Goal: Register for event/course: Register for event/course

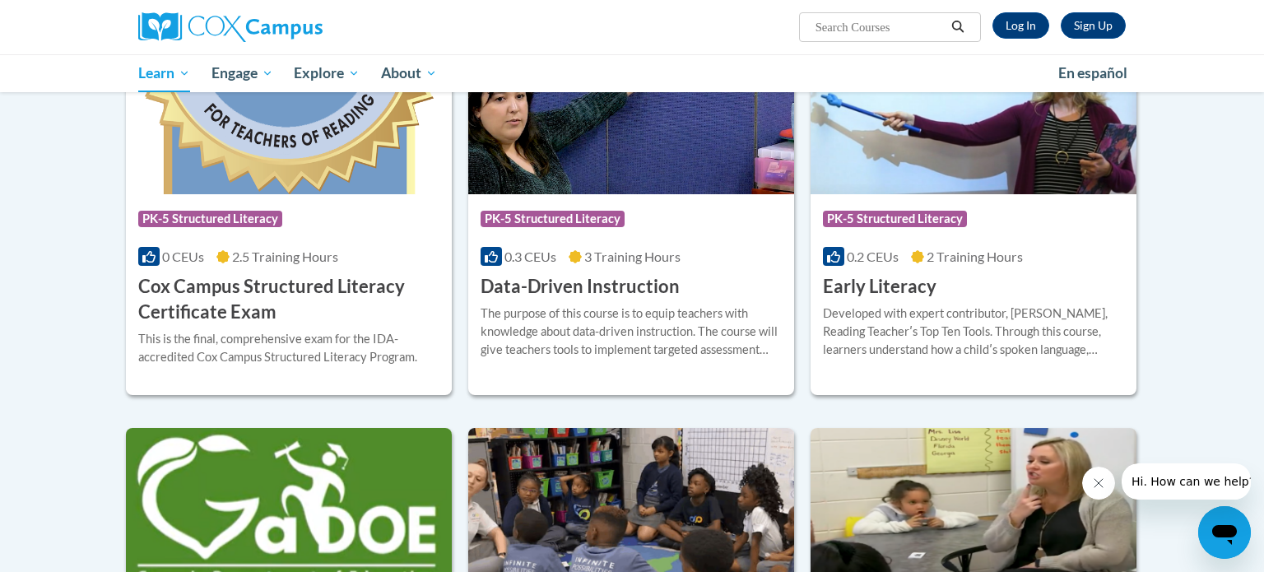
scroll to position [601, 0]
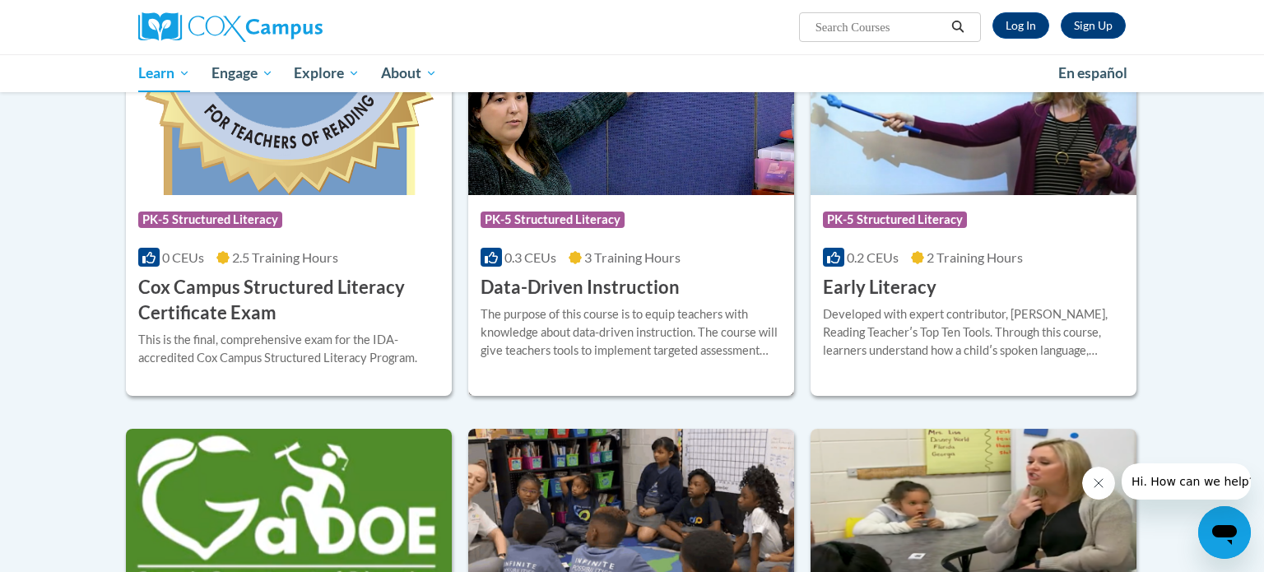
click at [618, 311] on div "The purpose of this course is to equip teachers with knowledge about data-drive…" at bounding box center [630, 332] width 301 height 54
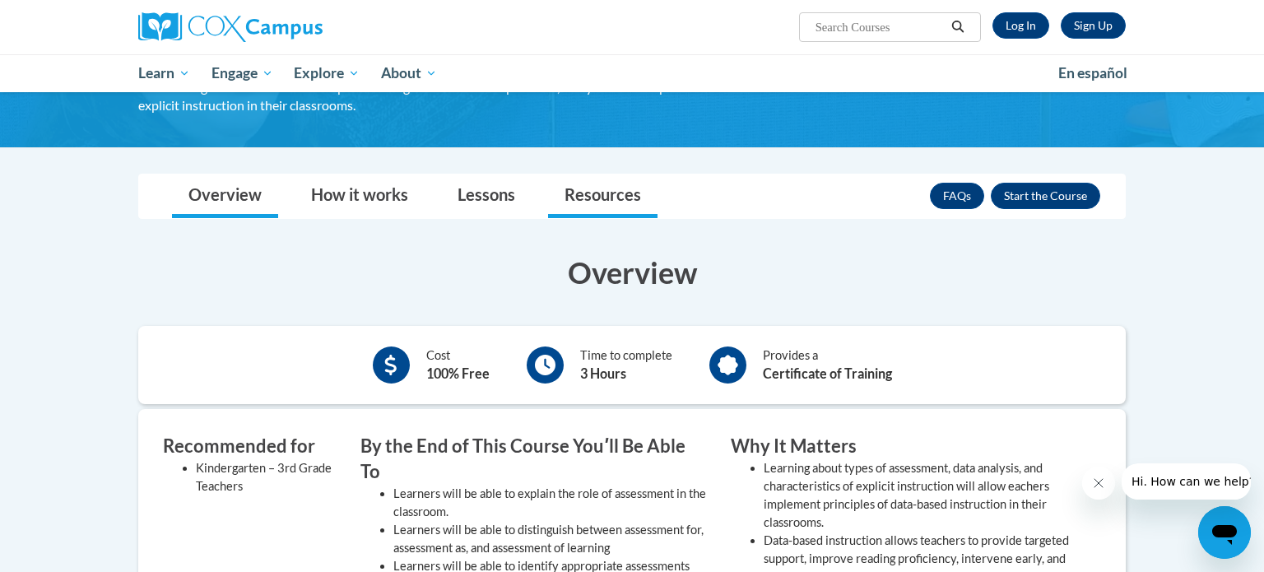
scroll to position [169, 0]
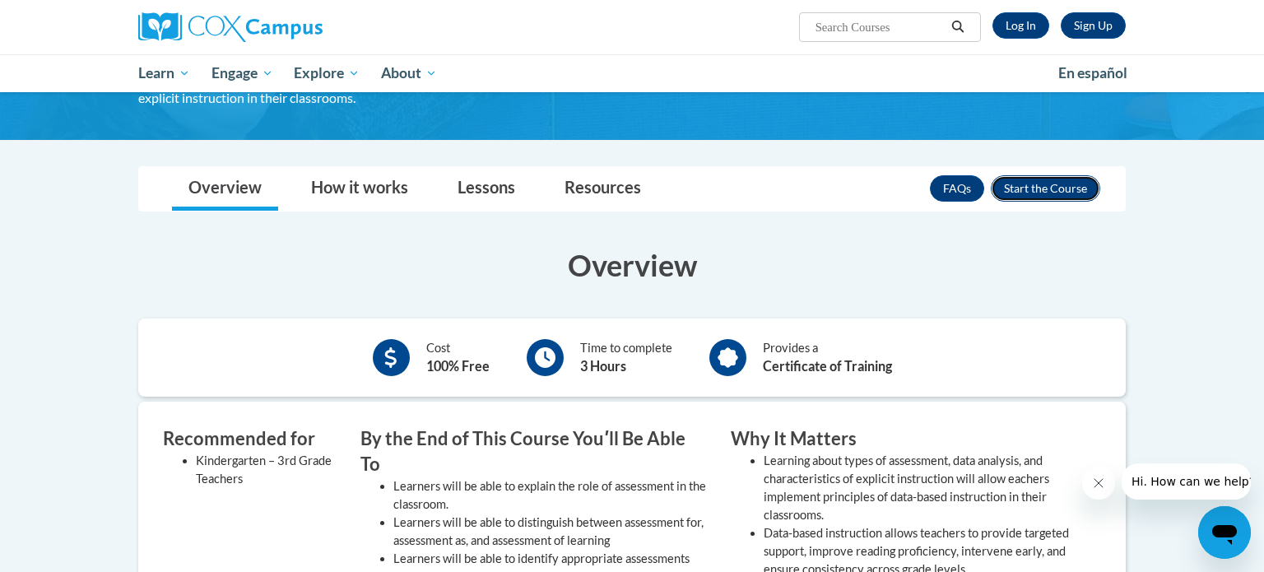
click at [1040, 193] on button "Enroll" at bounding box center [1045, 188] width 109 height 26
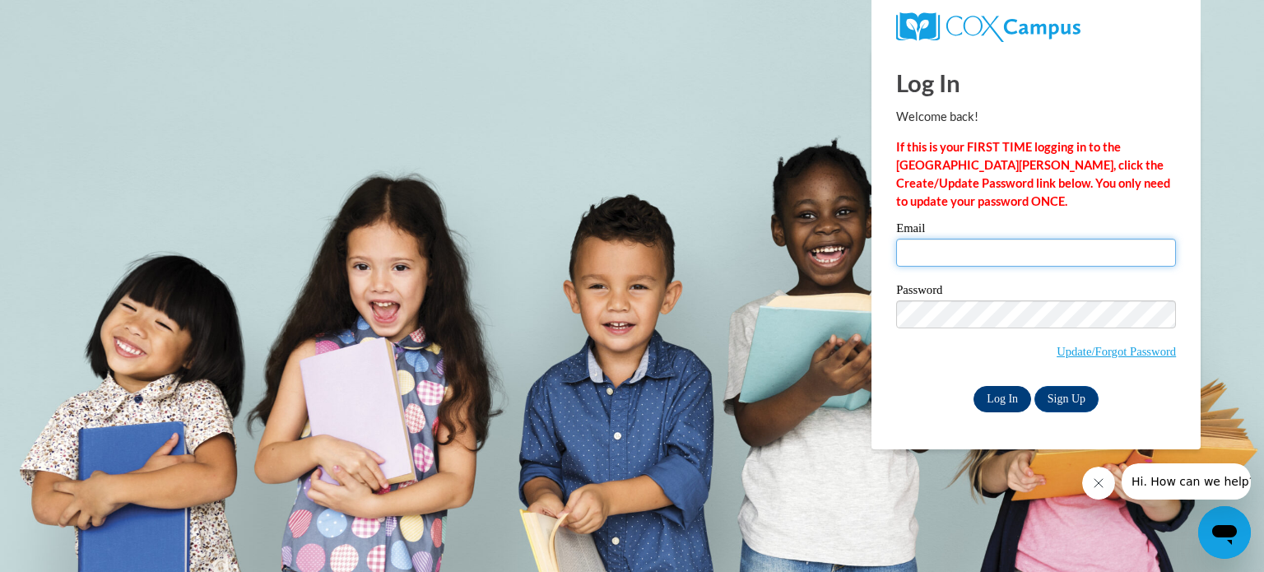
type input "[EMAIL_ADDRESS][DOMAIN_NAME]"
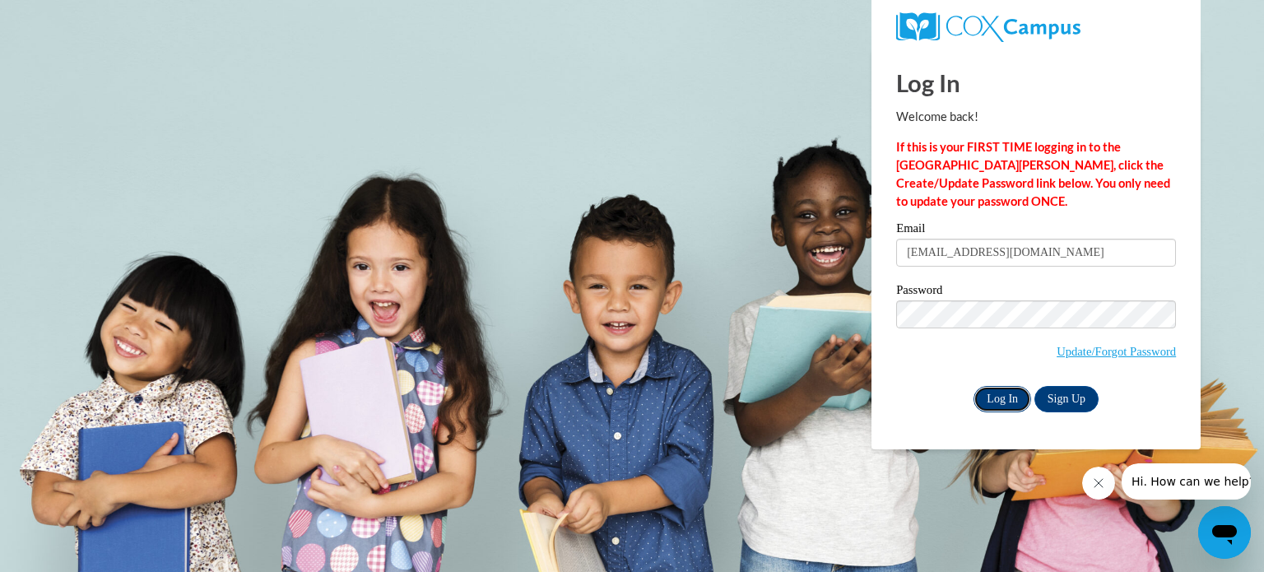
click at [1003, 401] on input "Log In" at bounding box center [1002, 399] width 58 height 26
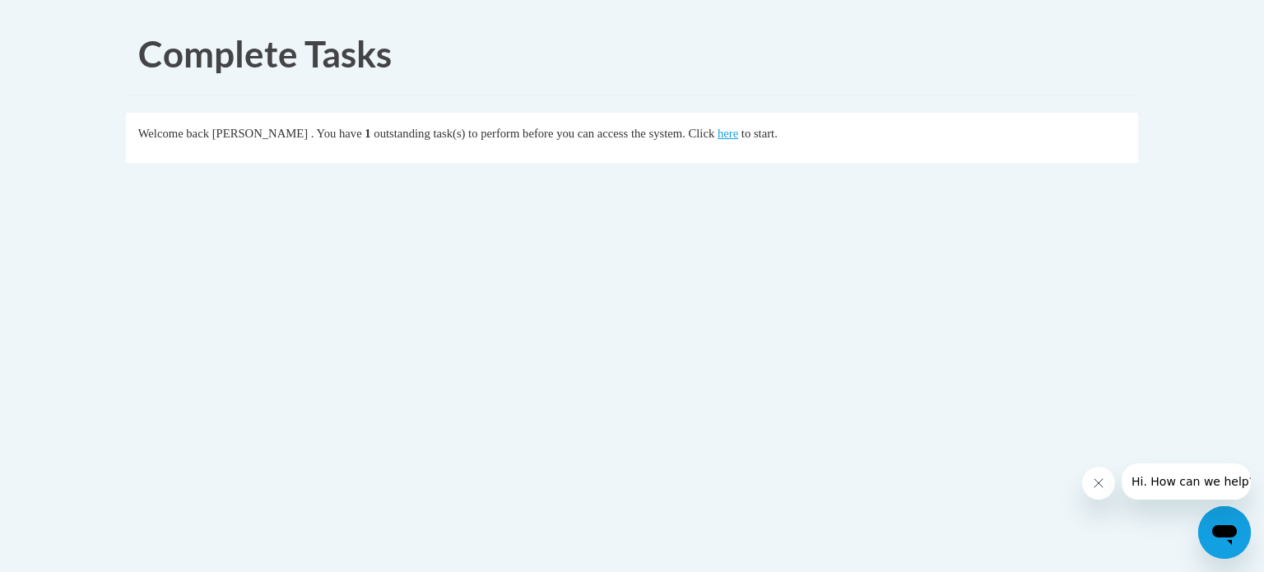
click at [1090, 482] on button "Close message from company" at bounding box center [1098, 482] width 33 height 33
click at [738, 135] on link "here" at bounding box center [727, 133] width 21 height 13
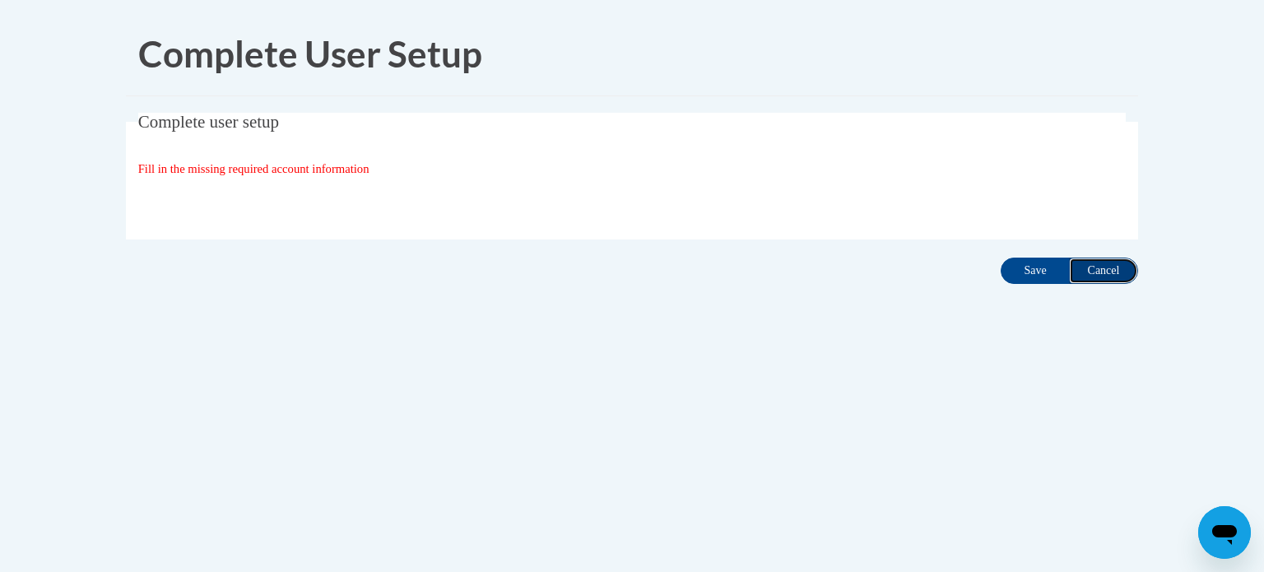
click at [1121, 276] on input "Cancel" at bounding box center [1103, 271] width 69 height 26
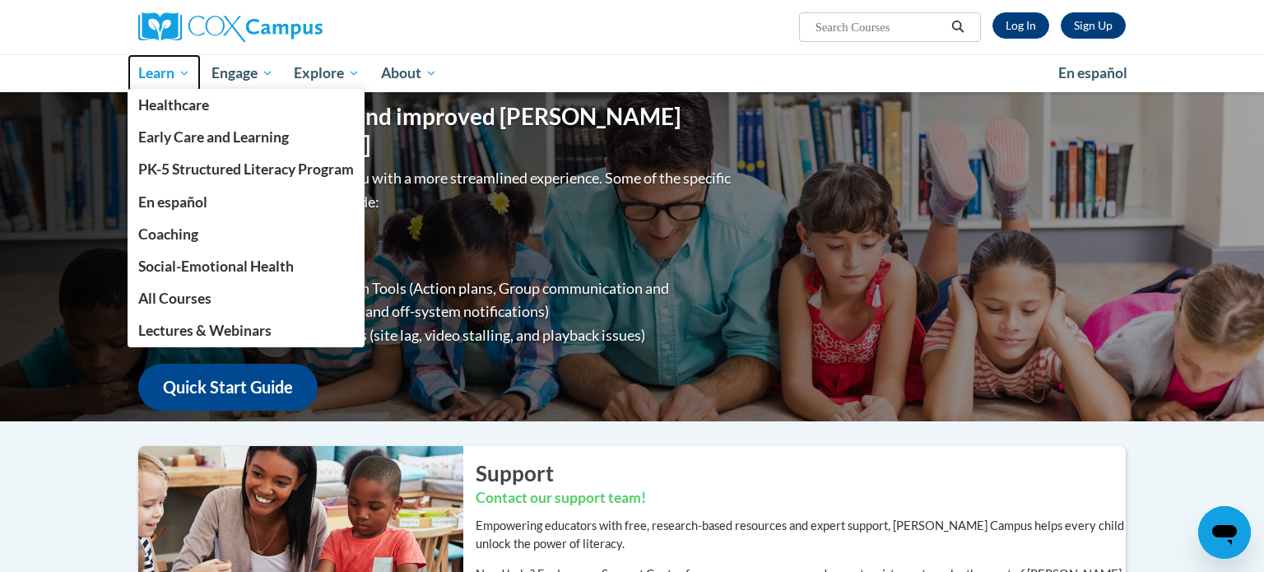
click at [150, 77] on span "Learn" at bounding box center [164, 73] width 52 height 20
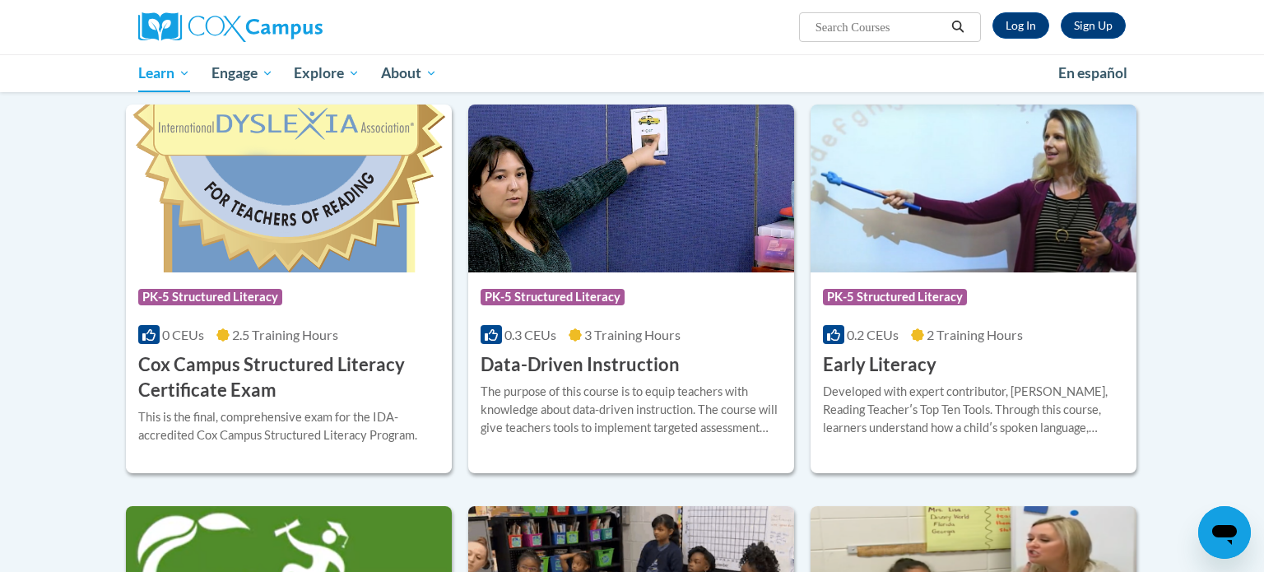
scroll to position [526, 0]
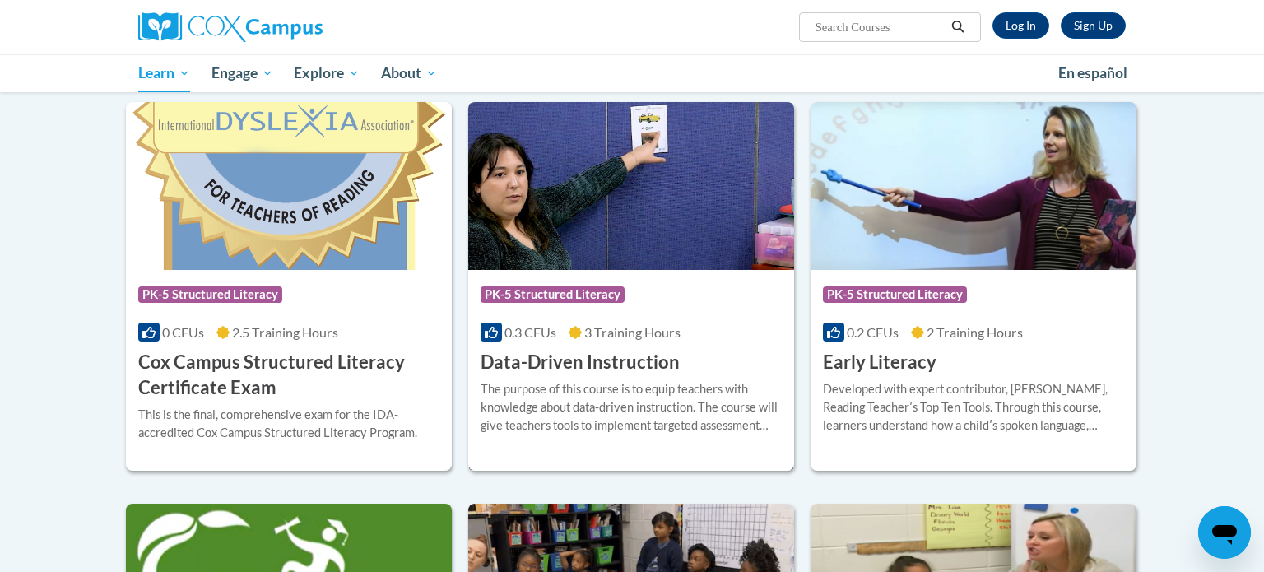
click at [607, 303] on span "PK-5 Structured Literacy" at bounding box center [554, 296] width 148 height 21
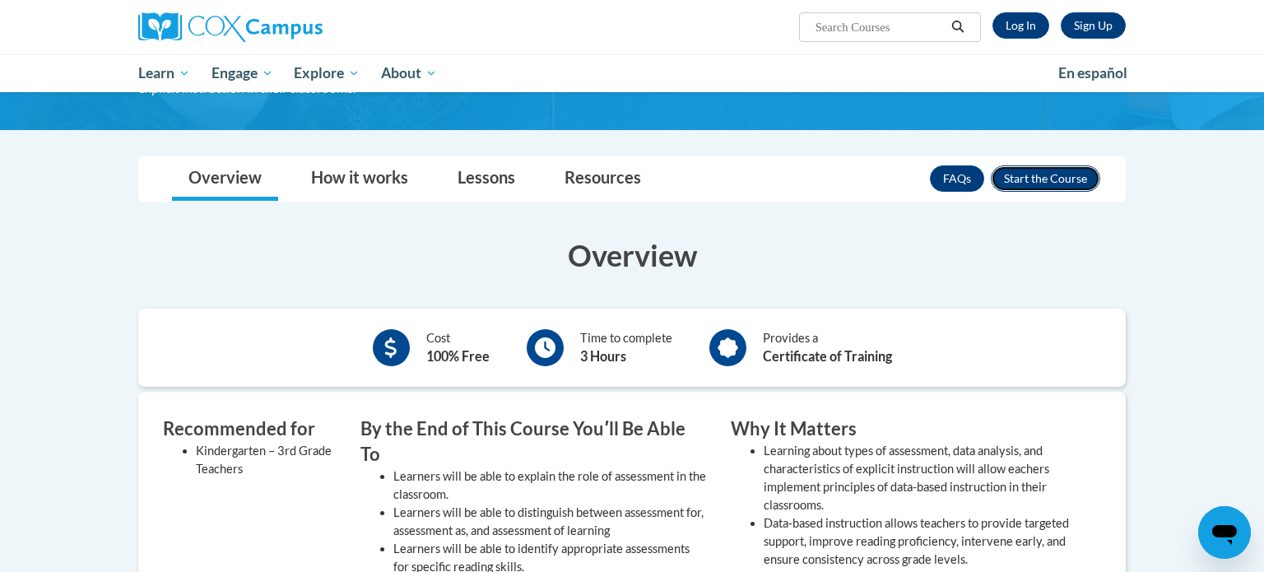
click at [1047, 183] on button "Enroll" at bounding box center [1045, 178] width 109 height 26
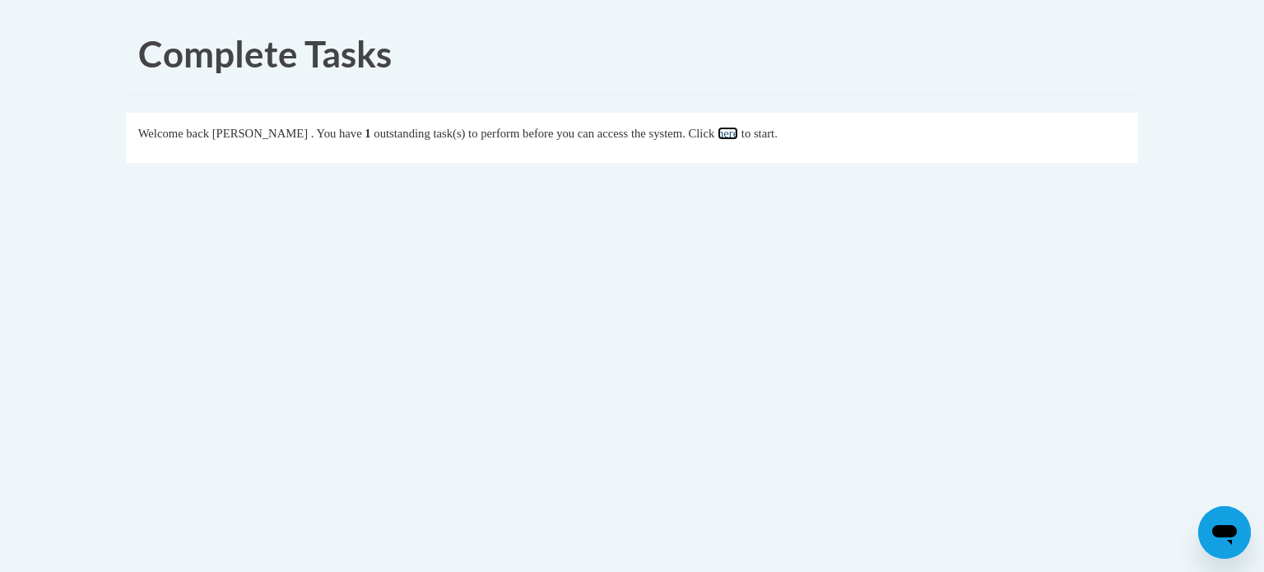
click at [738, 135] on link "here" at bounding box center [727, 133] width 21 height 13
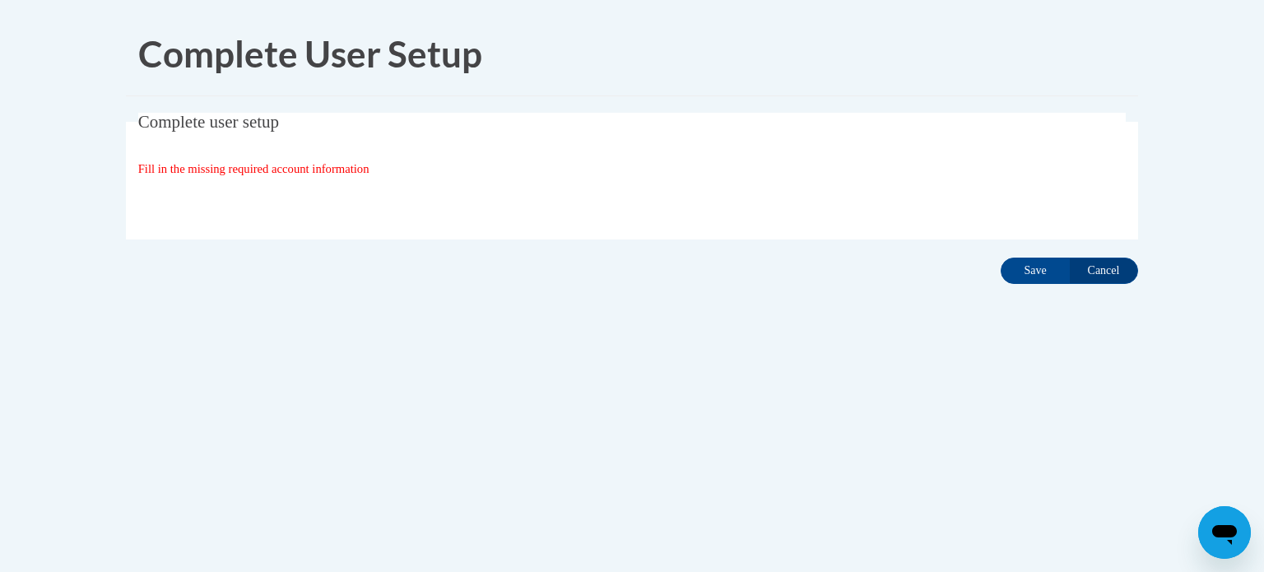
click at [213, 165] on span "Fill in the missing required account information" at bounding box center [253, 168] width 231 height 13
click at [215, 257] on div "Complete User Setup Complete user setup Fill in the missing required account in…" at bounding box center [632, 200] width 1037 height 376
click at [313, 176] on div "Fill in the missing required account information" at bounding box center [632, 169] width 988 height 18
click at [347, 165] on span "Fill in the missing required account information" at bounding box center [253, 168] width 231 height 13
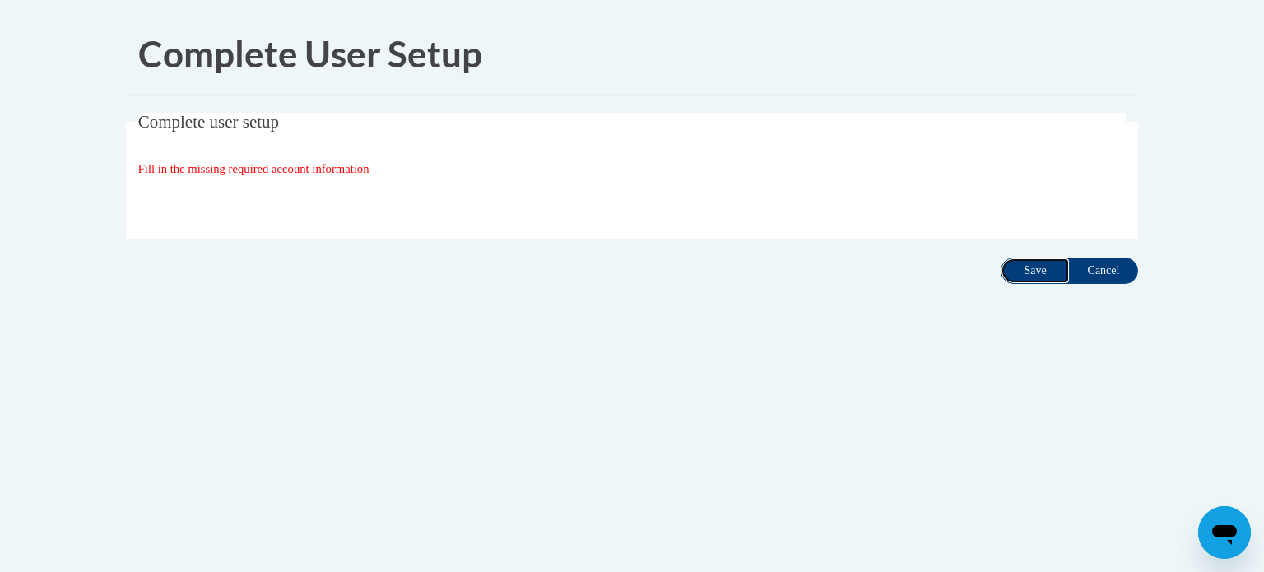
click at [1033, 276] on input "Save" at bounding box center [1034, 271] width 69 height 26
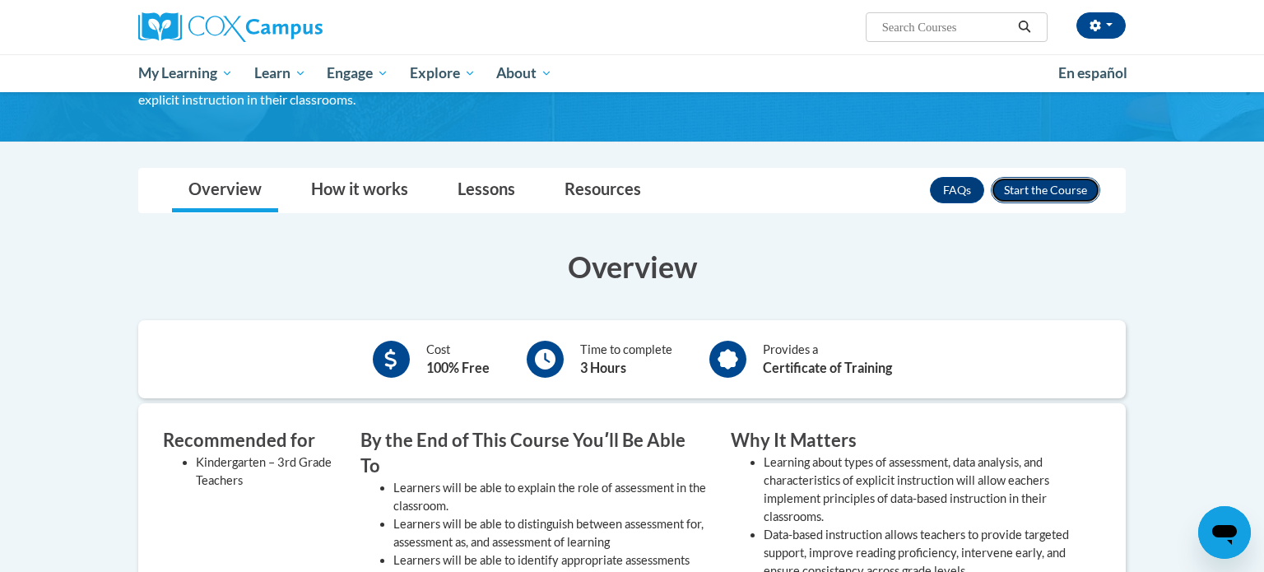
click at [1007, 189] on button "Enroll" at bounding box center [1045, 190] width 109 height 26
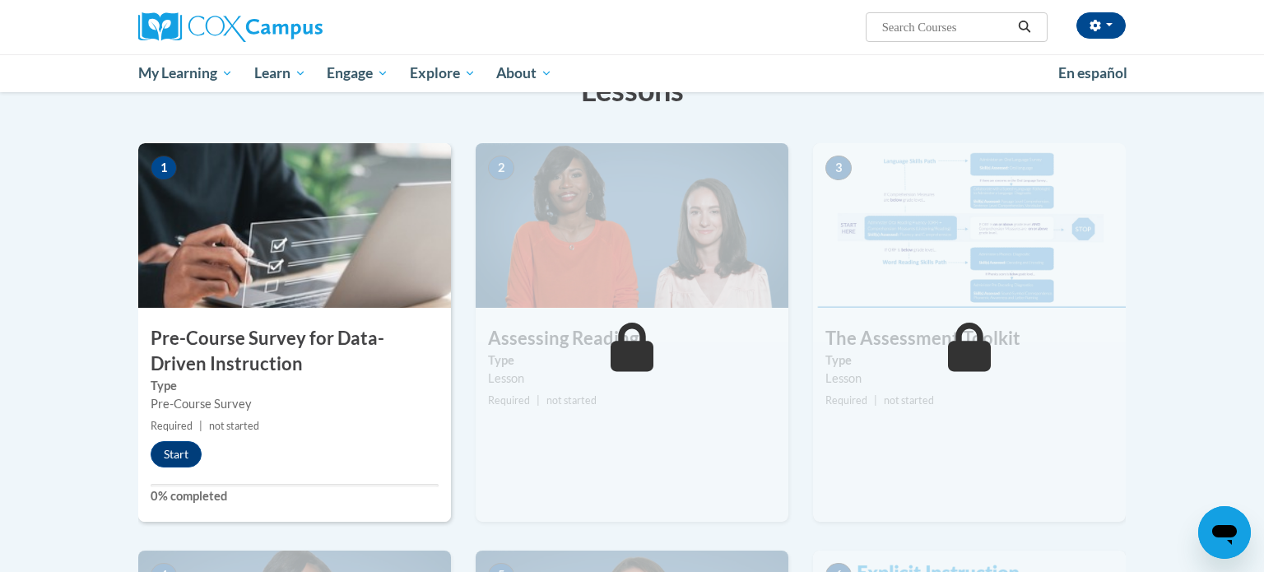
scroll to position [296, 0]
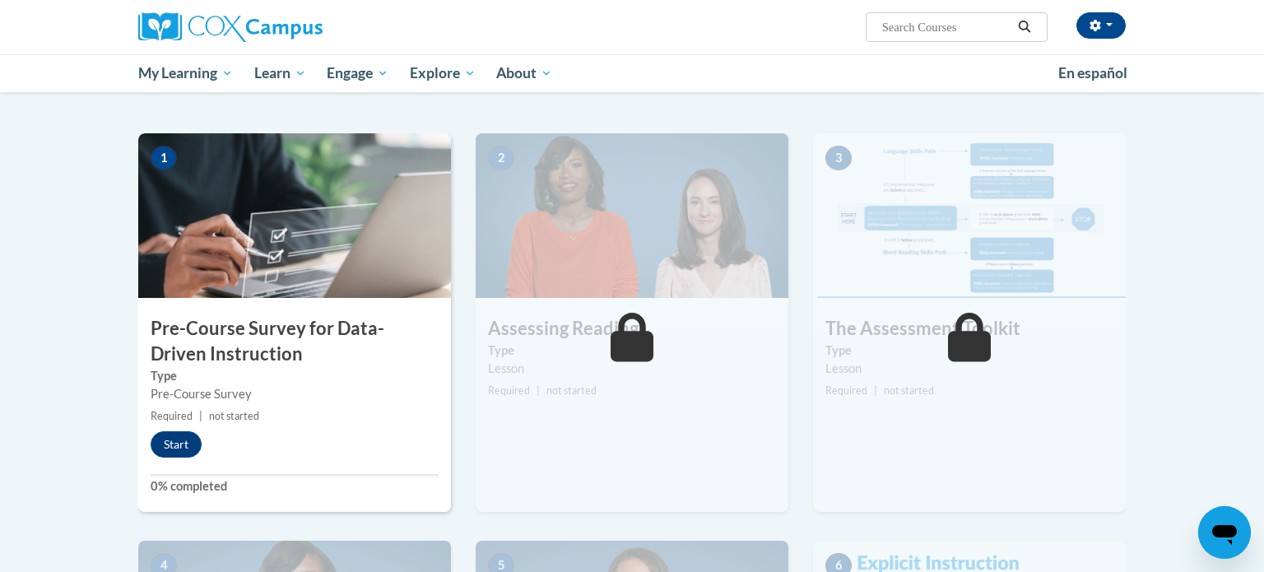
click at [170, 459] on div "1 Pre-Course Survey for Data-Driven Instruction Type Pre-Course Survey Required…" at bounding box center [294, 322] width 313 height 378
click at [181, 445] on button "Start" at bounding box center [176, 444] width 51 height 26
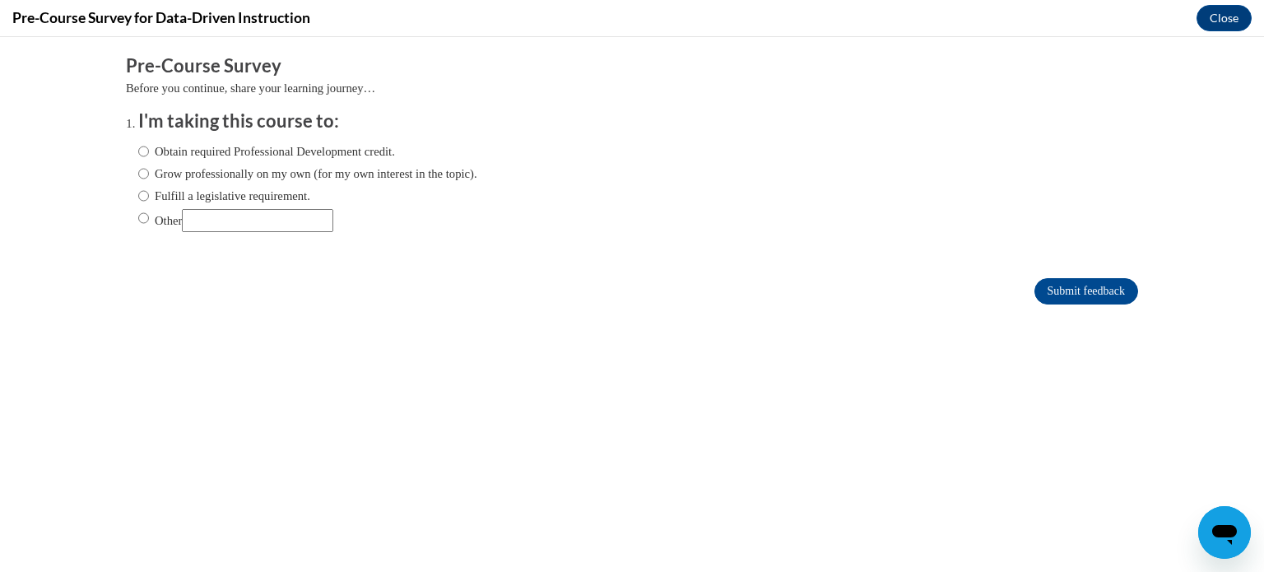
scroll to position [0, 0]
click at [142, 151] on input "Obtain required Professional Development credit." at bounding box center [143, 151] width 11 height 18
radio input "true"
click at [1109, 295] on input "Submit feedback" at bounding box center [1086, 291] width 104 height 26
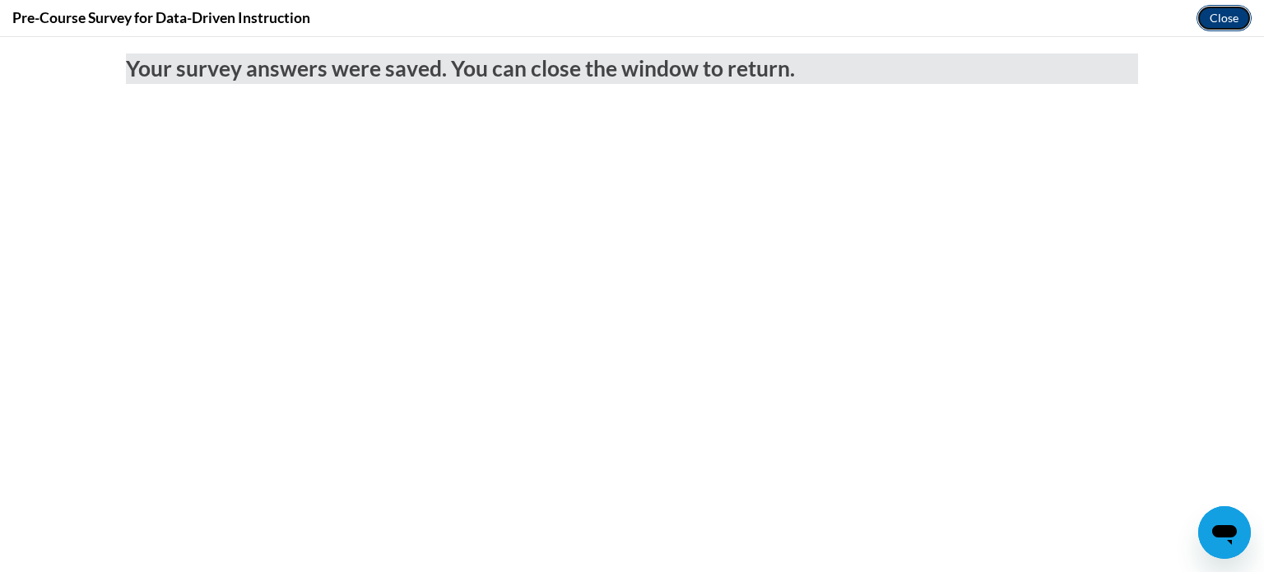
click at [1220, 19] on button "Close" at bounding box center [1223, 18] width 55 height 26
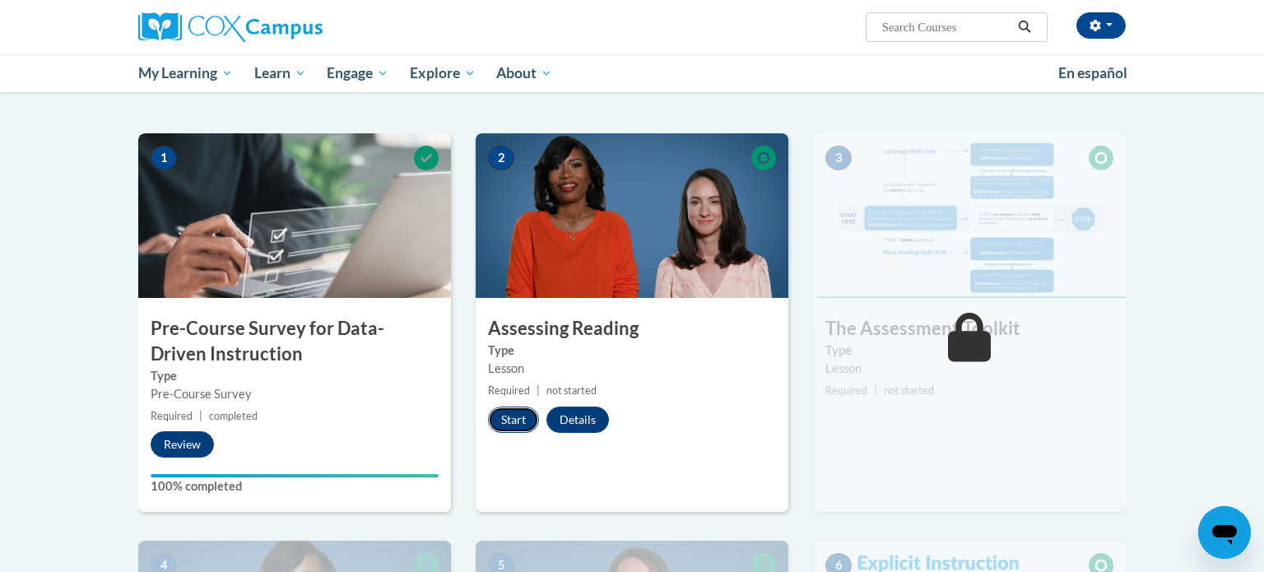
click at [525, 410] on button "Start" at bounding box center [513, 419] width 51 height 26
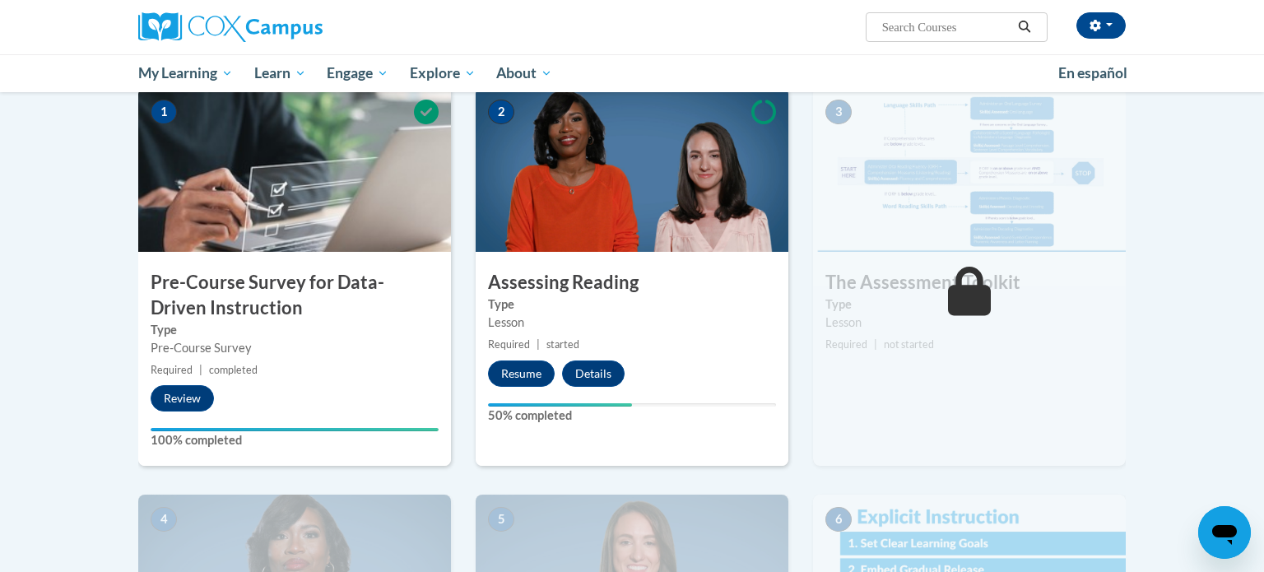
scroll to position [345, 0]
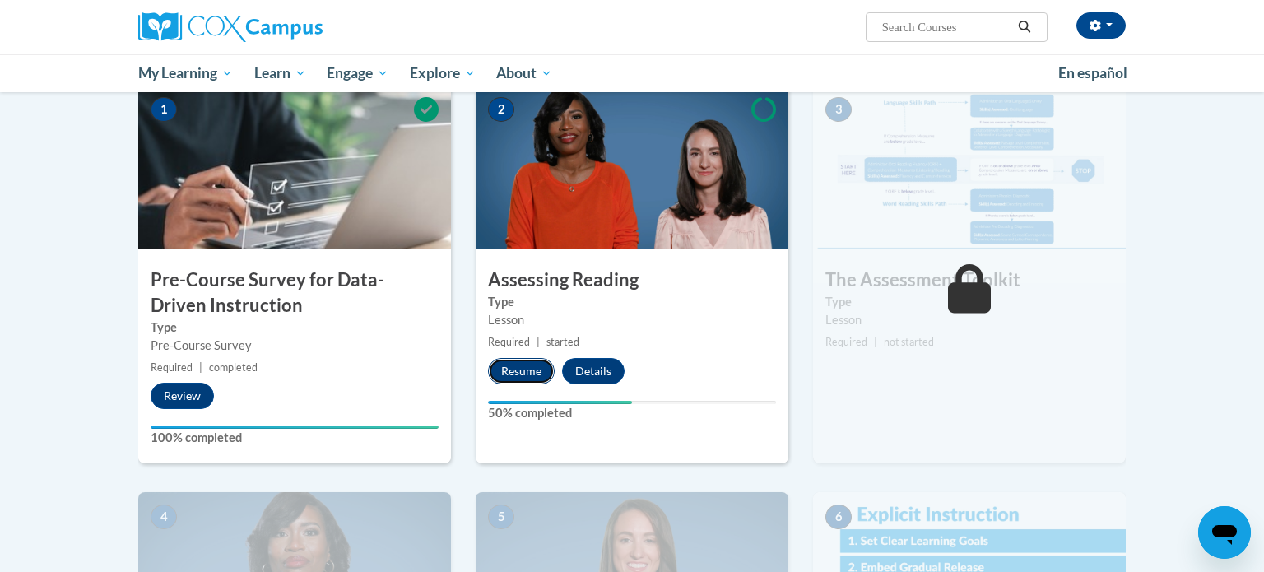
click at [513, 377] on button "Resume" at bounding box center [521, 371] width 67 height 26
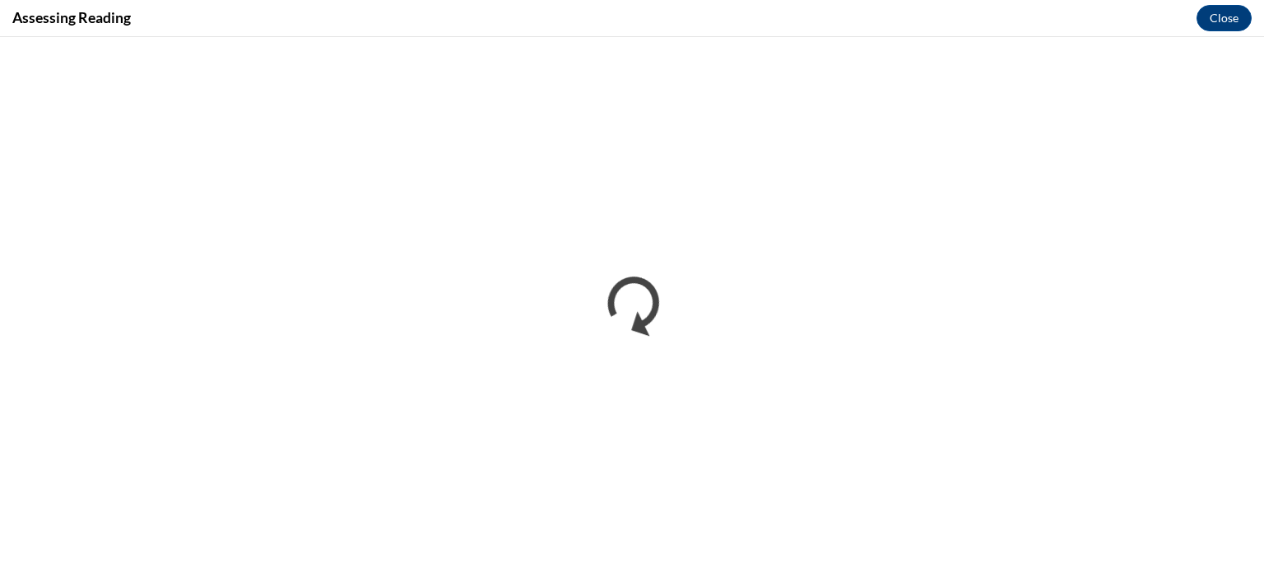
scroll to position [0, 0]
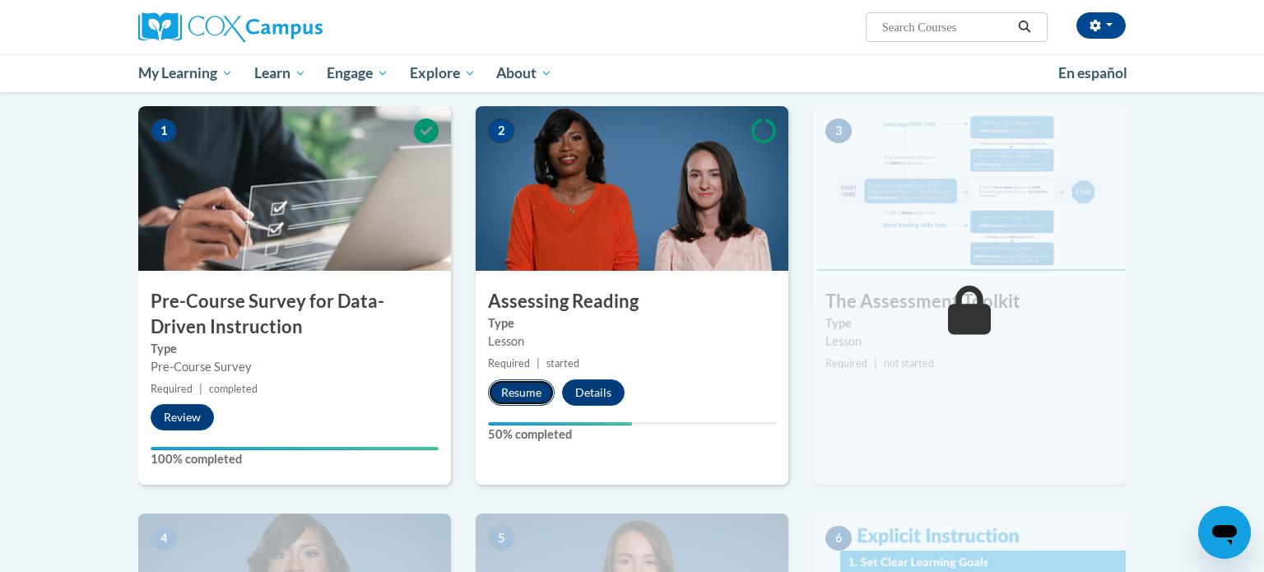
click at [527, 389] on button "Resume" at bounding box center [521, 392] width 67 height 26
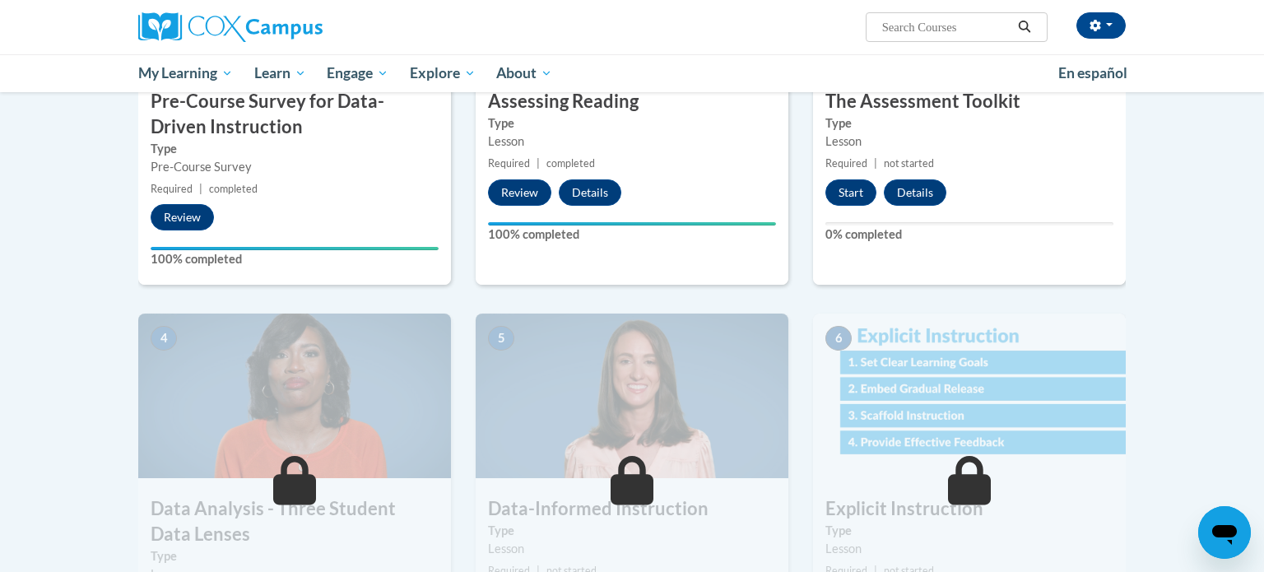
scroll to position [522, 0]
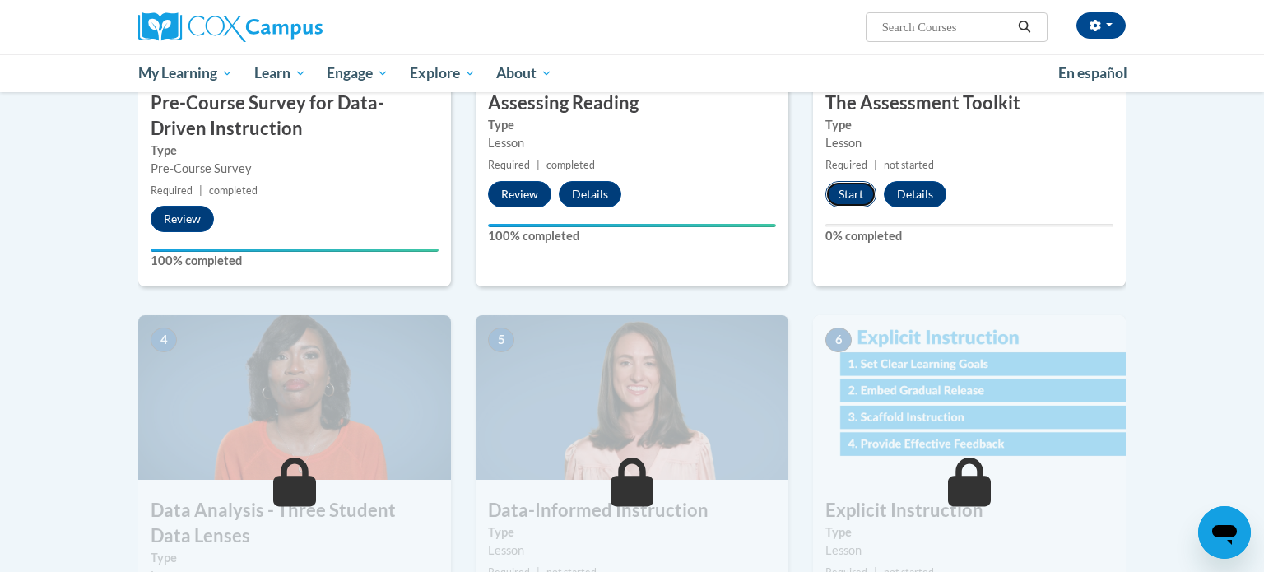
click at [848, 188] on button "Start" at bounding box center [850, 194] width 51 height 26
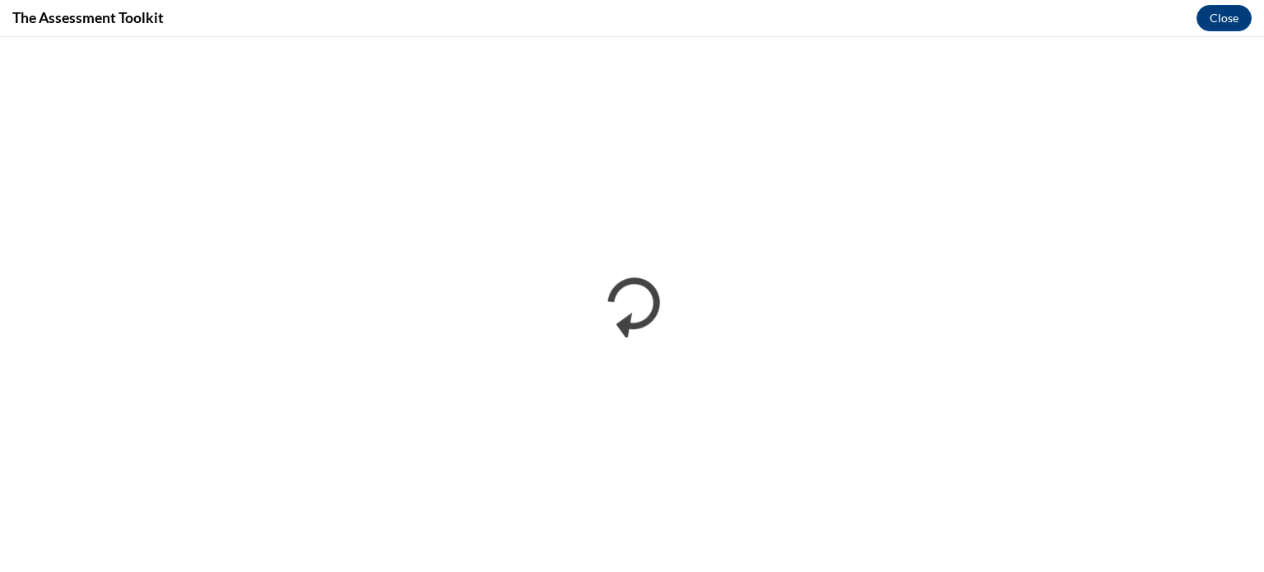
scroll to position [0, 0]
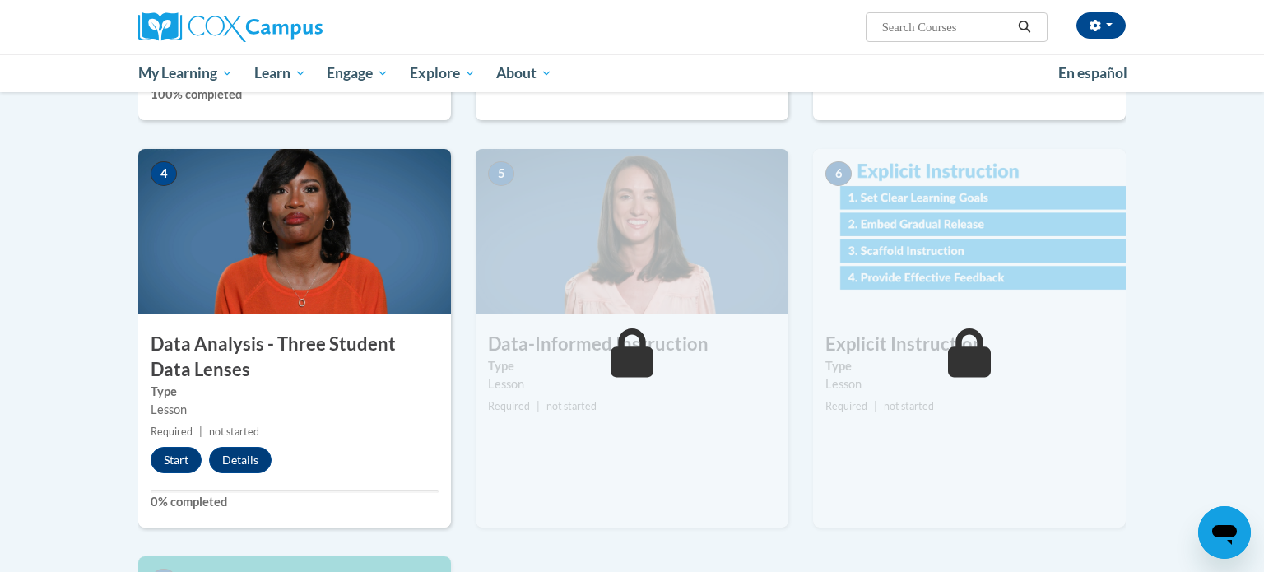
scroll to position [691, 0]
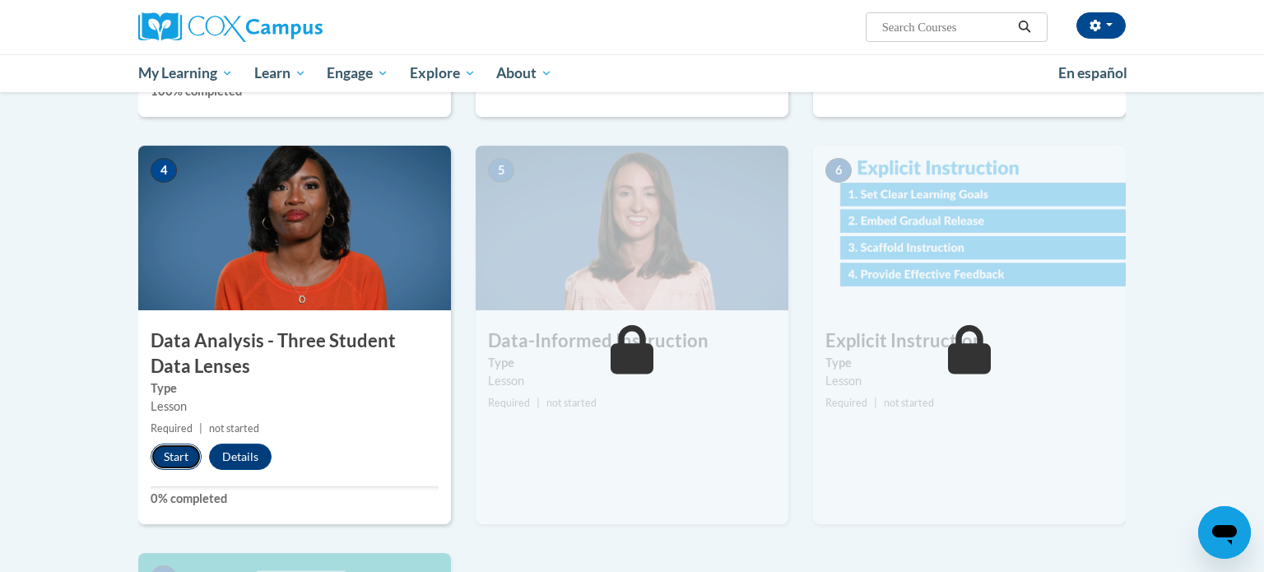
click at [166, 457] on button "Start" at bounding box center [176, 456] width 51 height 26
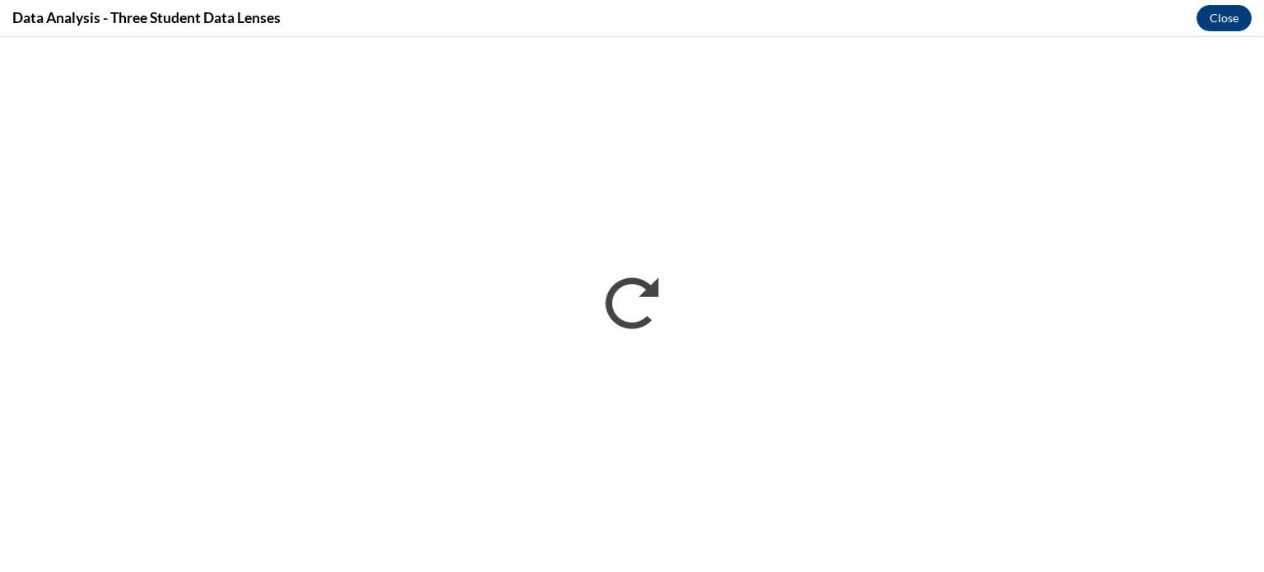
scroll to position [0, 0]
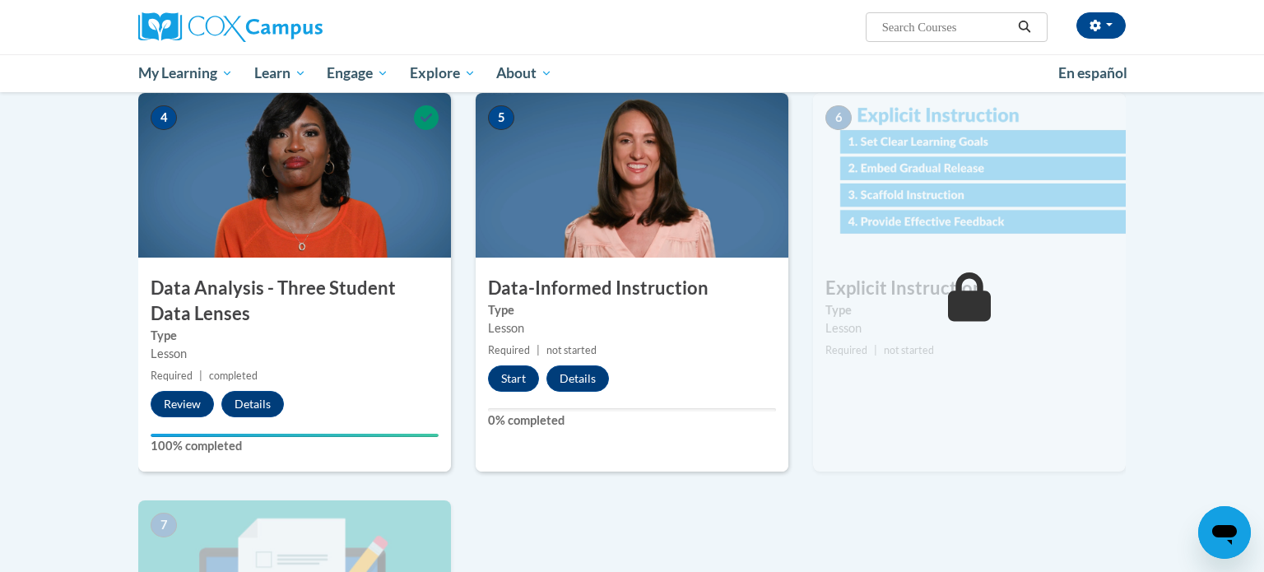
scroll to position [745, 0]
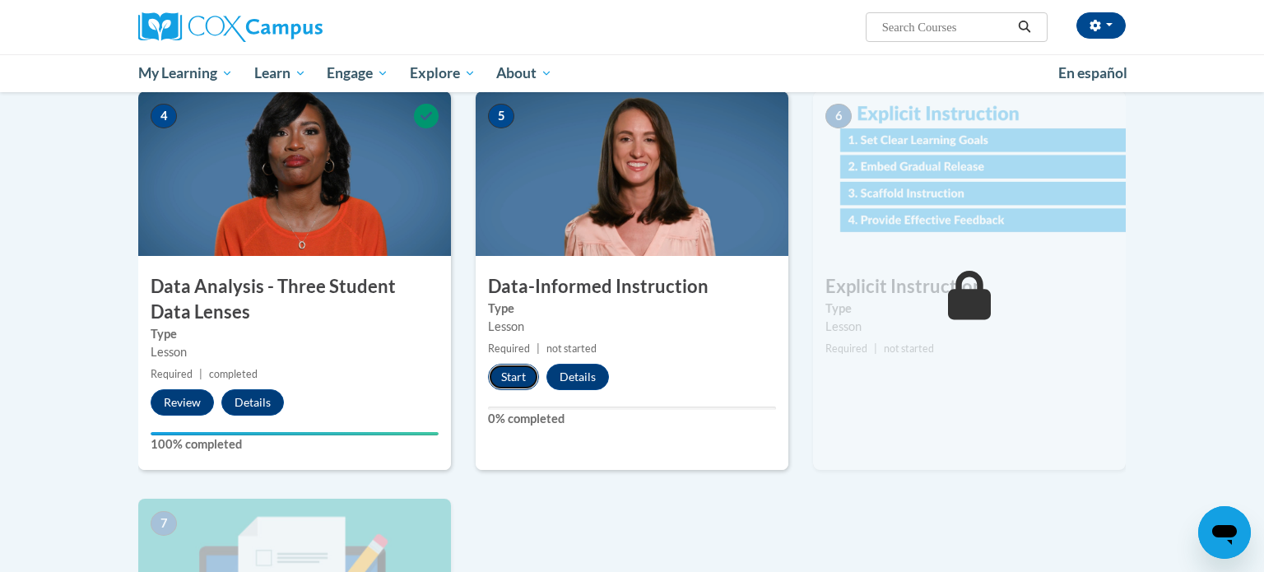
click at [513, 369] on button "Start" at bounding box center [513, 377] width 51 height 26
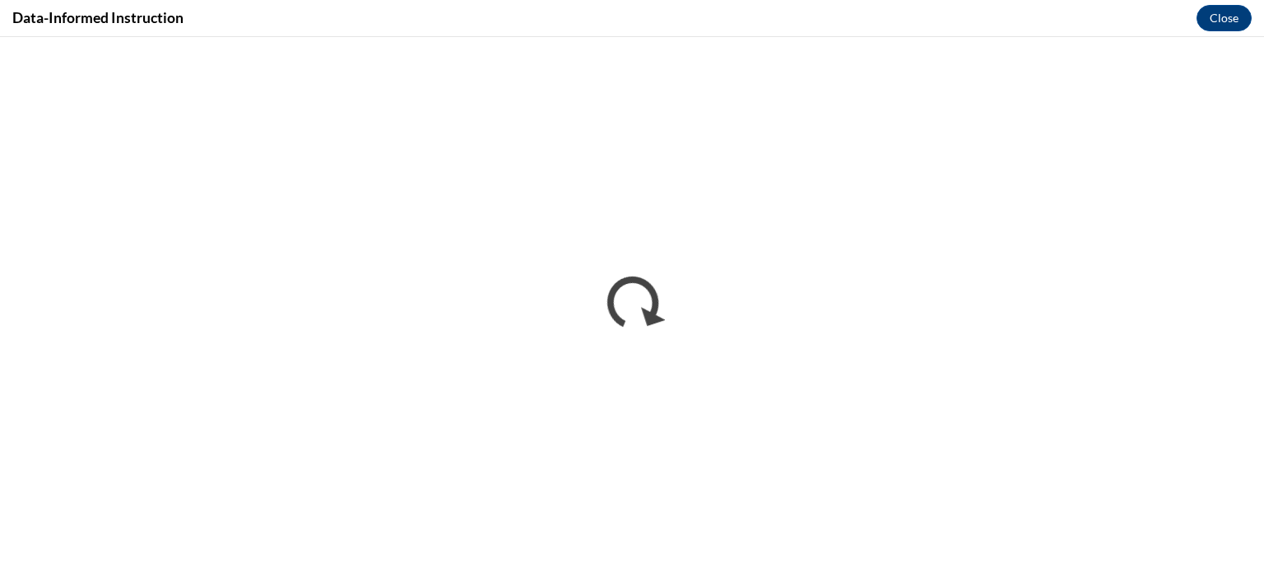
scroll to position [0, 0]
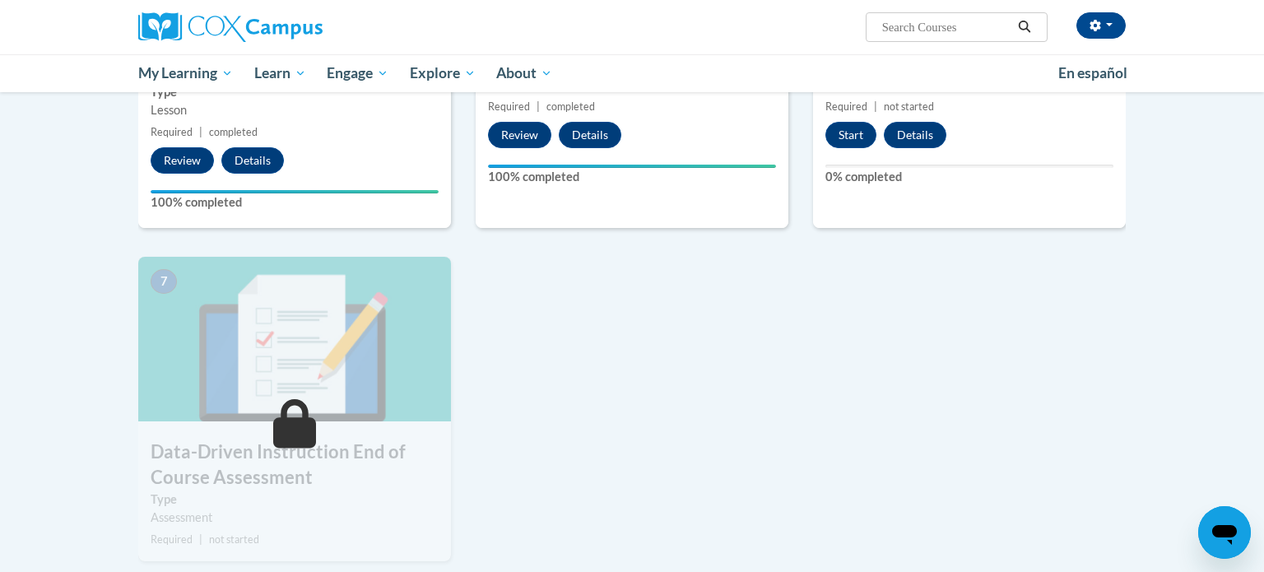
scroll to position [1004, 0]
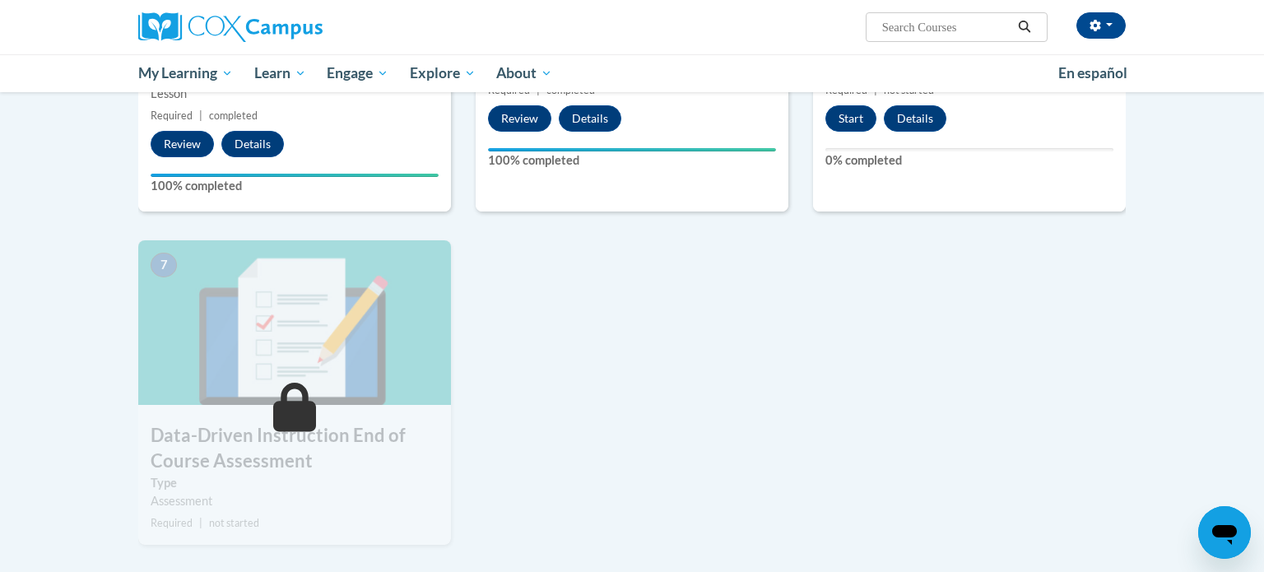
click at [0, 79] on div "[PERSON_NAME] ([GEOGRAPHIC_DATA]/[GEOGRAPHIC_DATA] UTC-05:00) My Profile Inbox …" at bounding box center [632, 46] width 1264 height 92
